Goal: Navigation & Orientation: Find specific page/section

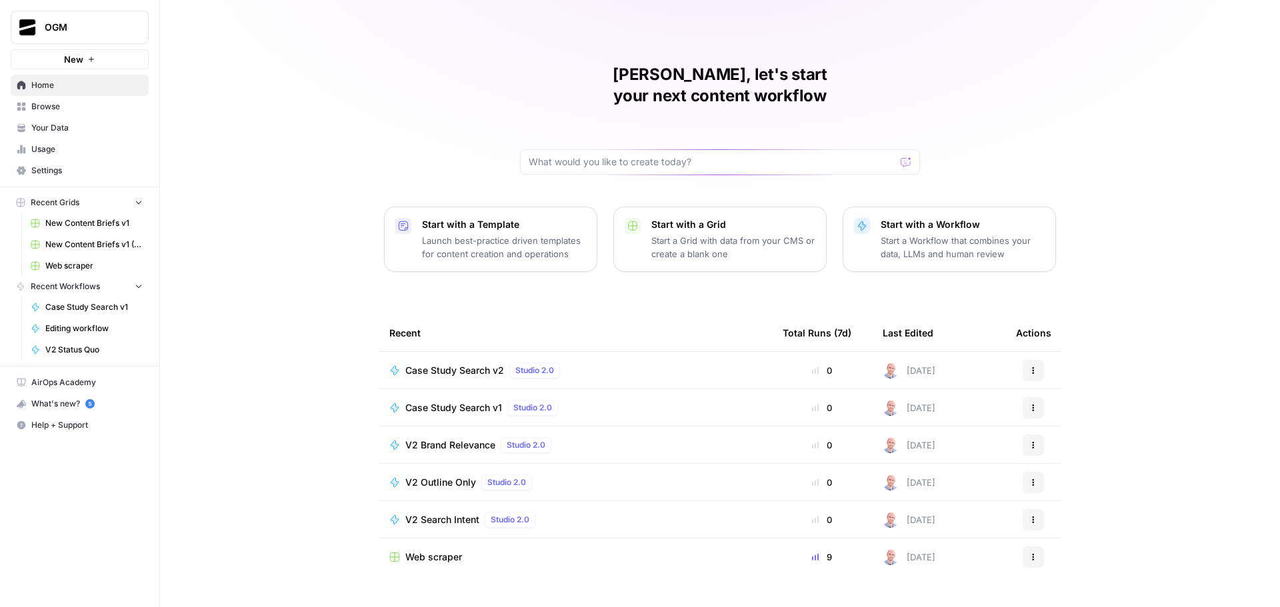
click at [88, 124] on span "Your Data" at bounding box center [86, 128] width 111 height 12
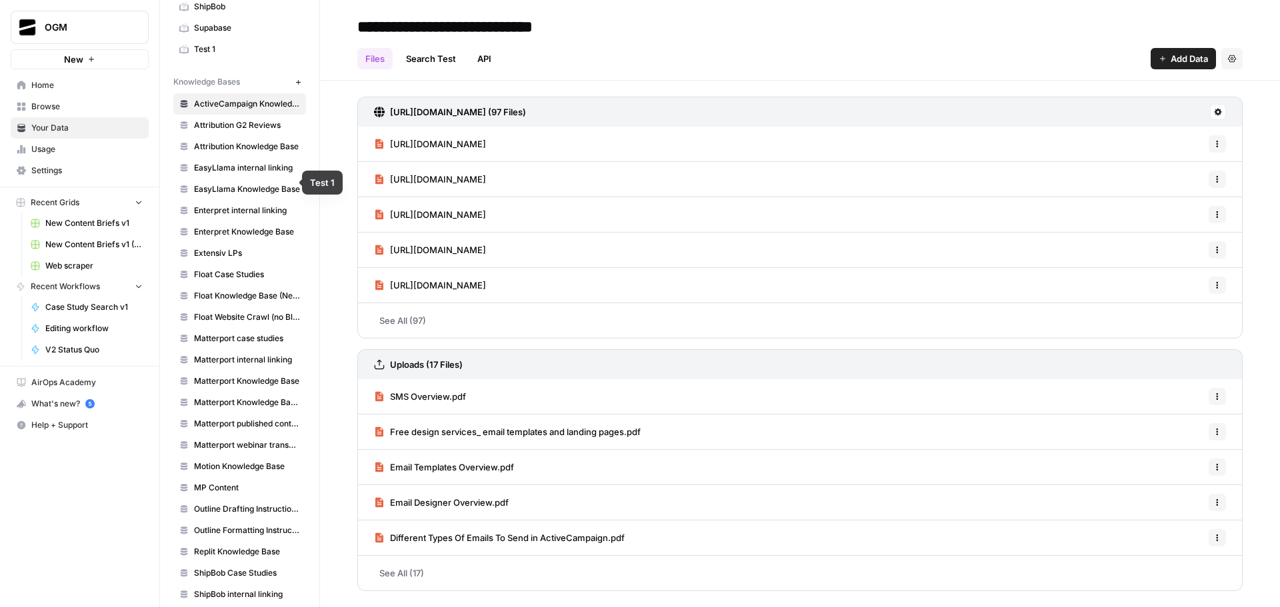
scroll to position [345, 0]
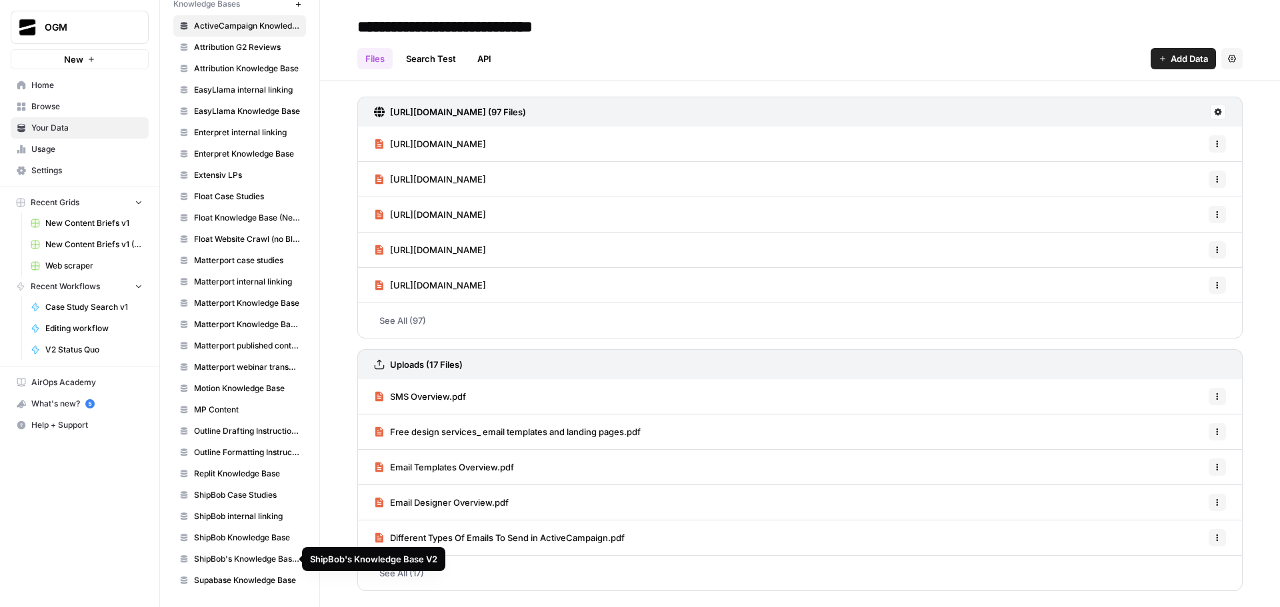
click at [256, 556] on span "ShipBob's Knowledge Base V2" at bounding box center [247, 559] width 106 height 12
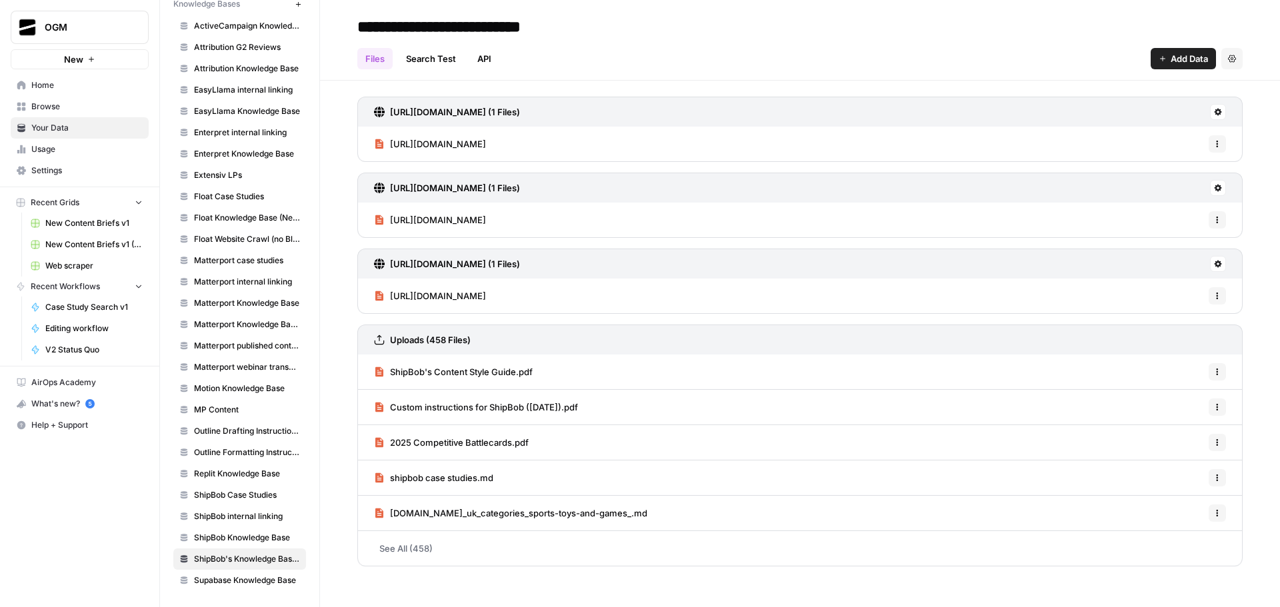
click at [749, 41] on div "Files Search Test API Add Data Settings" at bounding box center [799, 53] width 885 height 32
